Goal: Check status

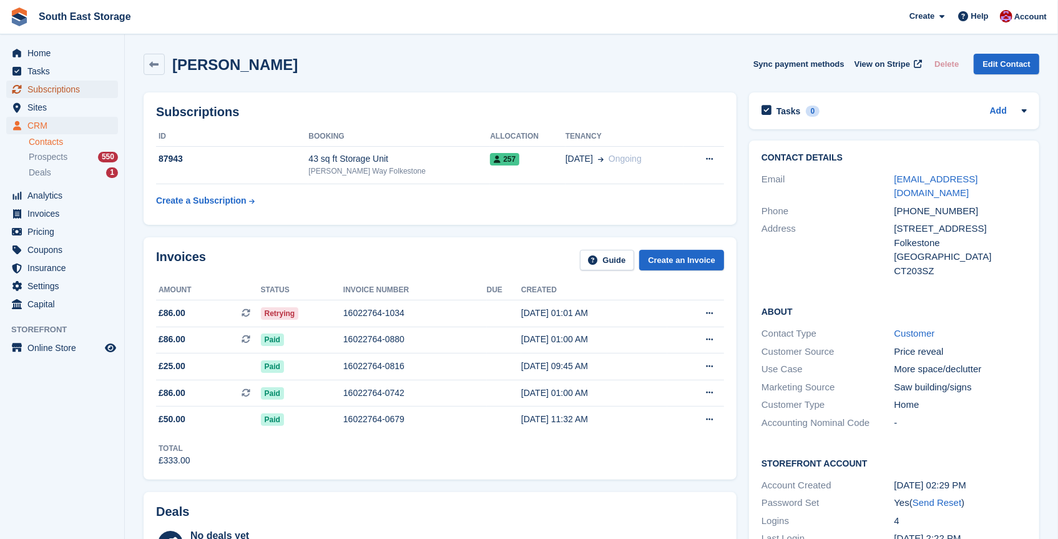
click at [61, 89] on span "Subscriptions" at bounding box center [64, 88] width 75 height 17
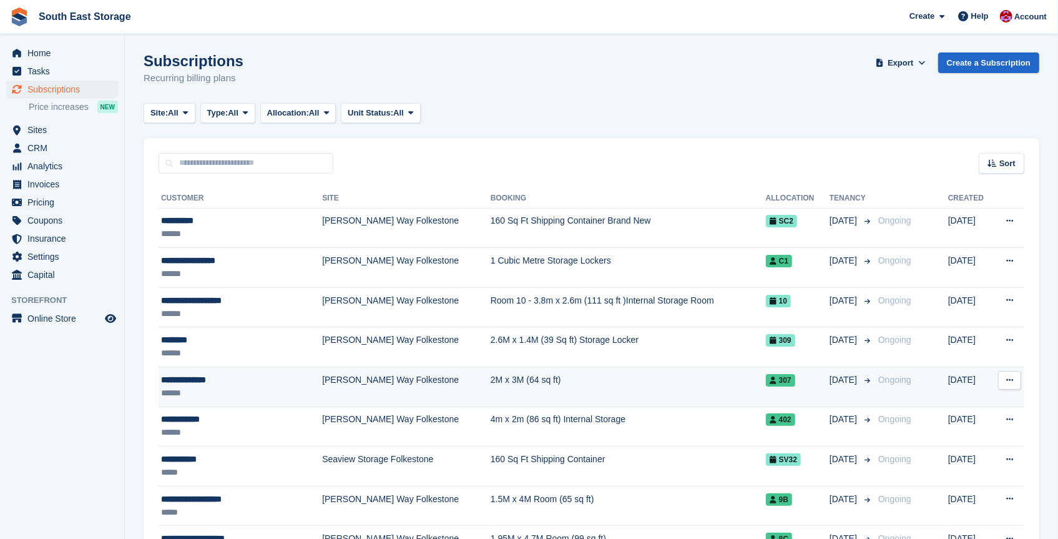
scroll to position [1, 0]
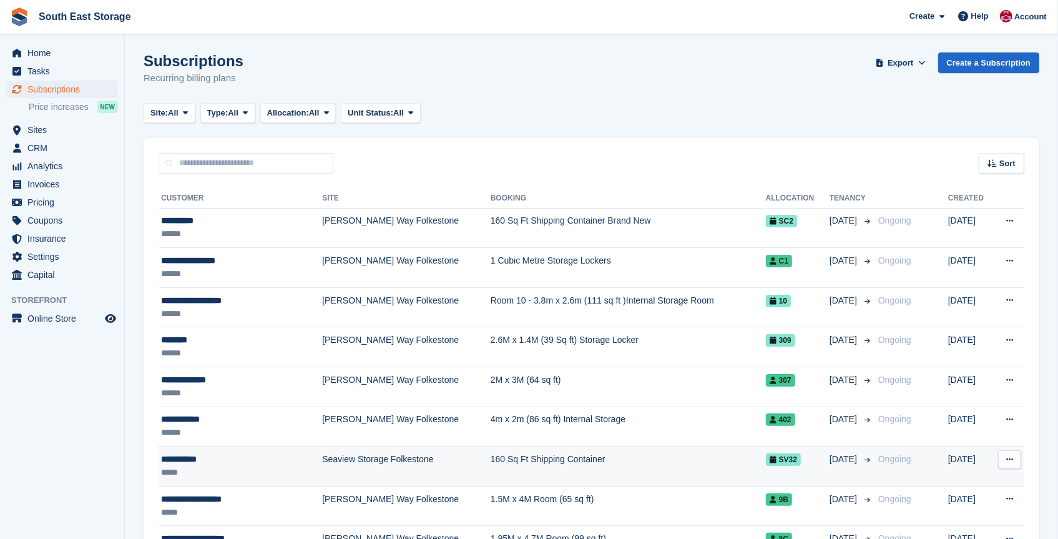
click at [197, 455] on div "**********" at bounding box center [226, 458] width 130 height 13
